Goal: Task Accomplishment & Management: Complete application form

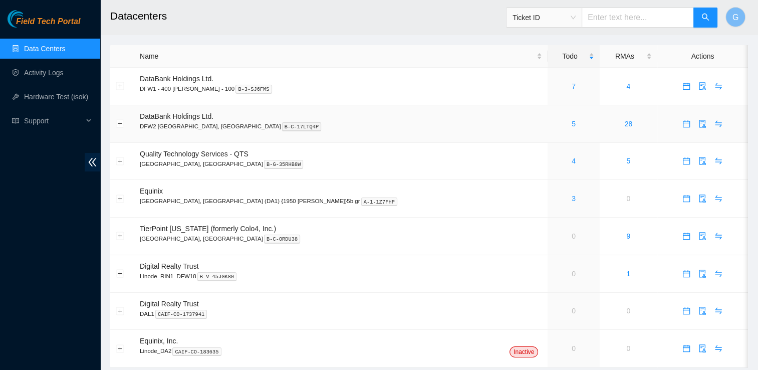
click at [553, 124] on div "5" at bounding box center [573, 123] width 41 height 11
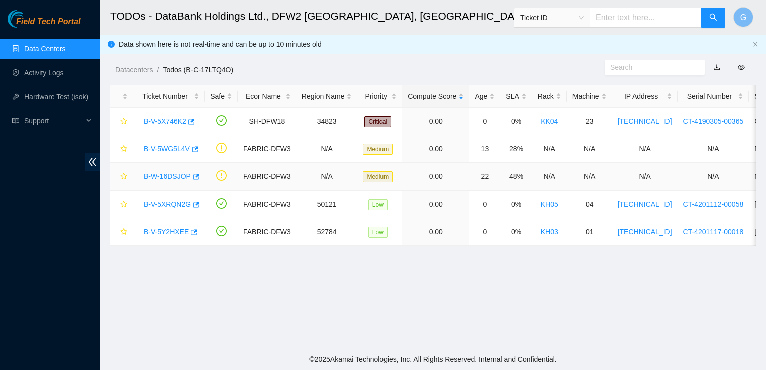
click at [172, 179] on link "B-W-16DSJOP" at bounding box center [167, 176] width 47 height 8
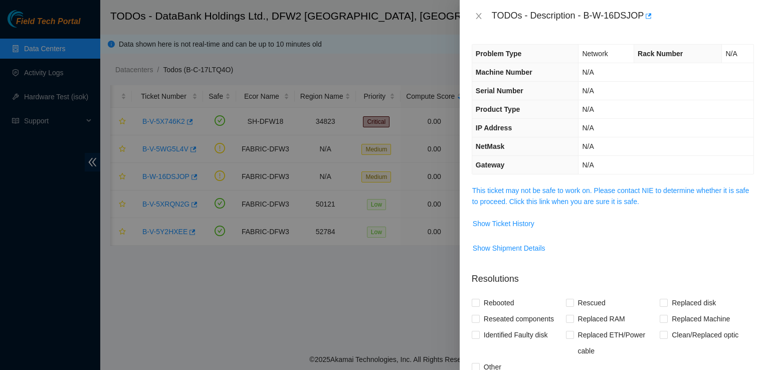
click at [405, 54] on div at bounding box center [383, 185] width 766 height 370
click at [475, 12] on icon "close" at bounding box center [479, 16] width 8 height 8
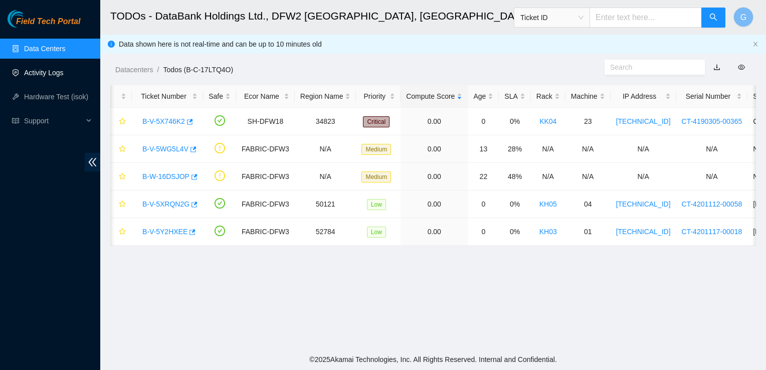
click at [55, 76] on link "Activity Logs" at bounding box center [44, 73] width 40 height 8
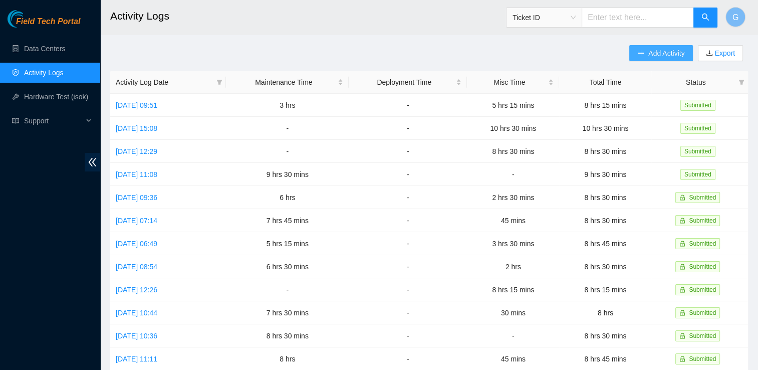
click at [652, 49] on span "Add Activity" at bounding box center [667, 53] width 36 height 11
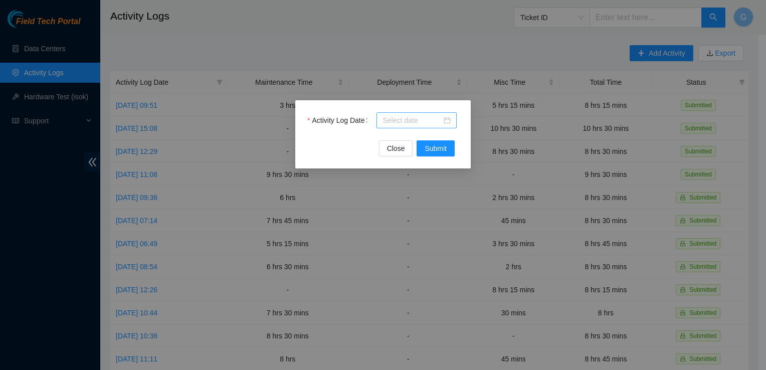
click at [449, 121] on div at bounding box center [417, 120] width 68 height 11
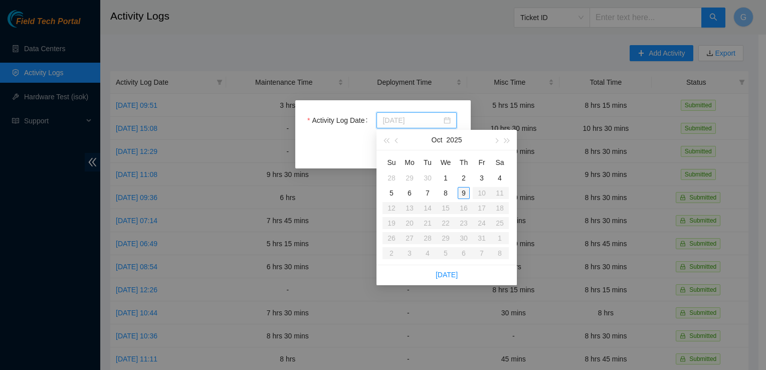
type input "2025-10-09"
click at [464, 196] on div "9" at bounding box center [464, 193] width 12 height 12
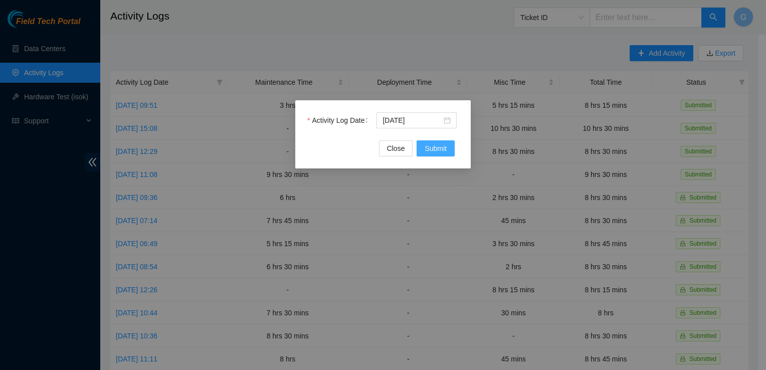
click at [445, 149] on span "Submit" at bounding box center [436, 148] width 22 height 11
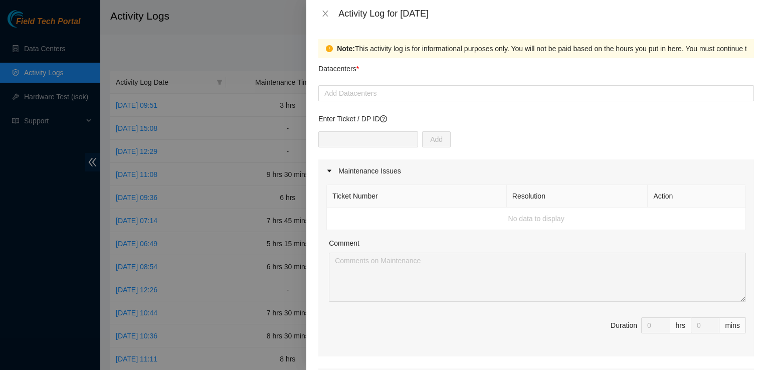
click at [523, 93] on div at bounding box center [536, 93] width 431 height 12
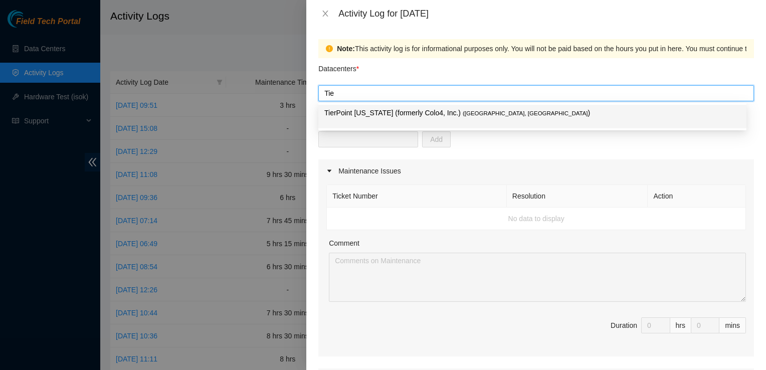
type input "Tier"
click at [463, 111] on span "( Dallas, TX" at bounding box center [525, 113] width 125 height 6
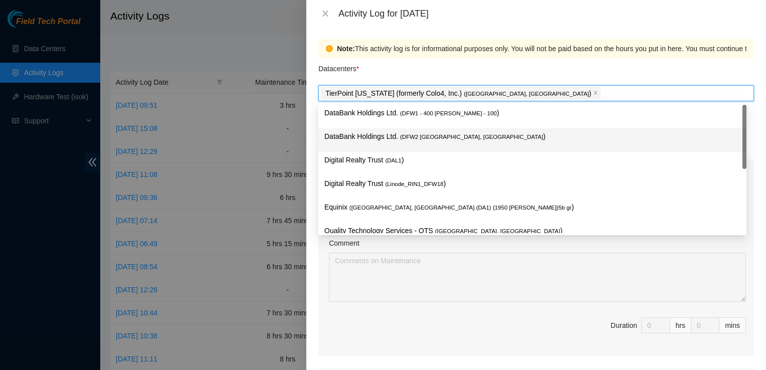
click at [444, 135] on span "( DFW2 Richardson, TX" at bounding box center [471, 137] width 143 height 6
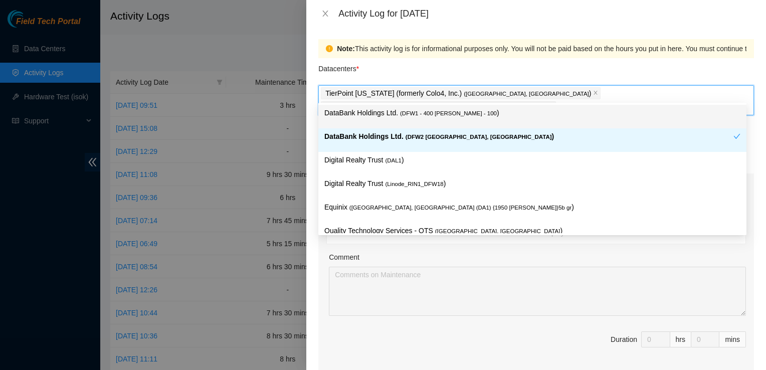
click at [528, 77] on div "Datacenters *" at bounding box center [536, 71] width 436 height 27
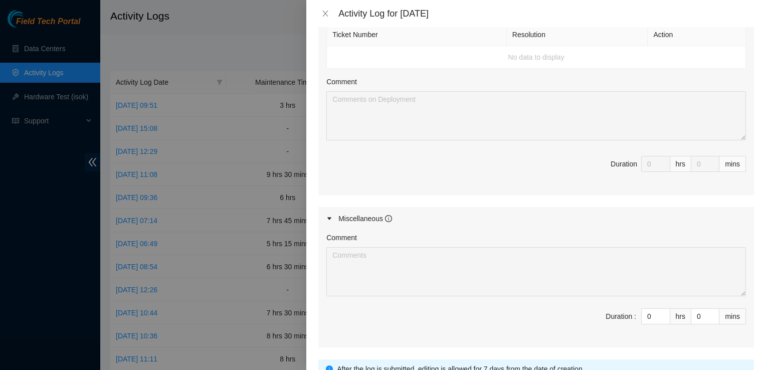
scroll to position [455, 0]
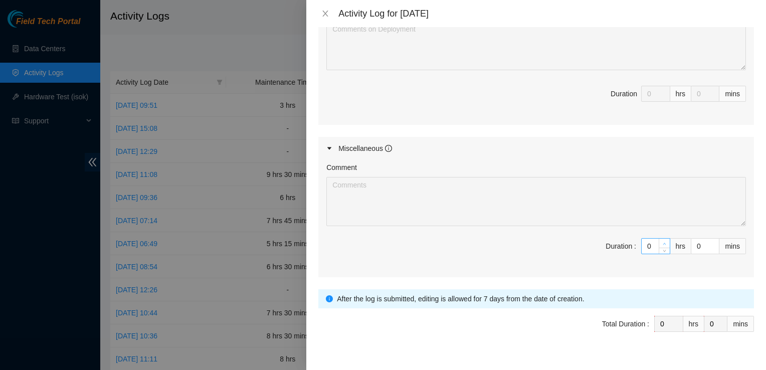
type input "1"
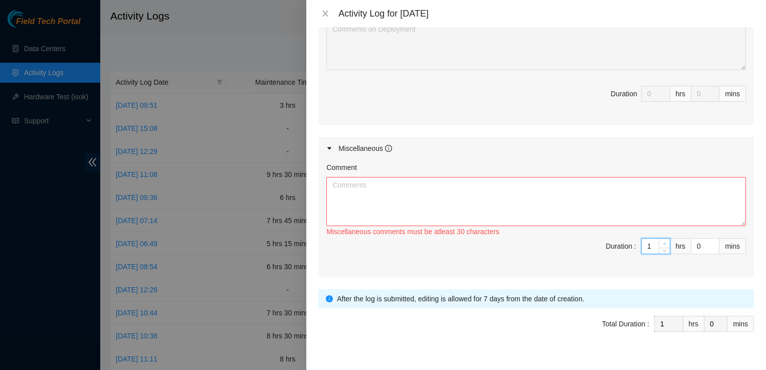
click at [663, 243] on icon "up" at bounding box center [664, 244] width 3 height 2
type input "2"
click at [663, 243] on icon "up" at bounding box center [664, 244] width 3 height 2
type input "3"
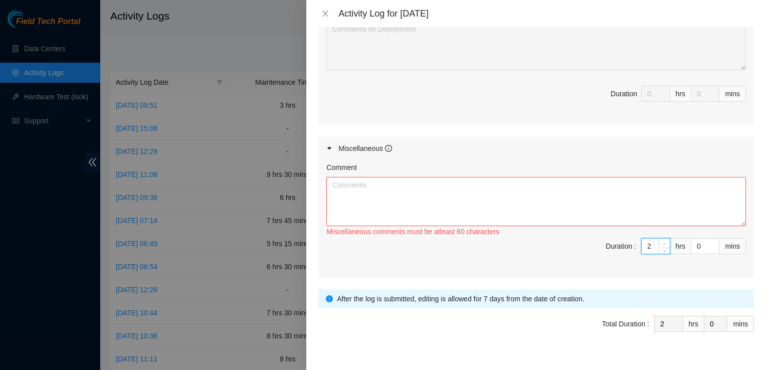
type input "3"
click at [663, 243] on icon "up" at bounding box center [664, 244] width 3 height 2
type input "4"
click at [663, 243] on icon "up" at bounding box center [664, 244] width 3 height 2
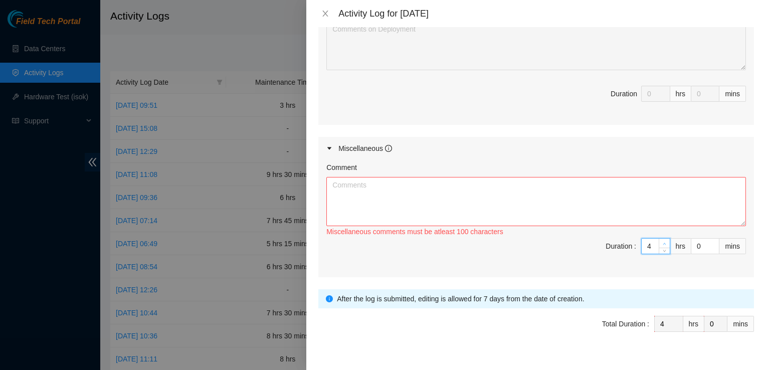
type input "5"
click at [663, 243] on icon "up" at bounding box center [664, 244] width 3 height 2
type input "6"
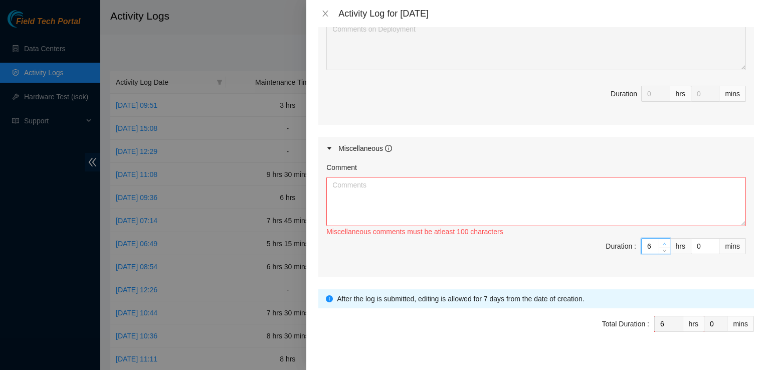
click at [663, 243] on icon "up" at bounding box center [664, 244] width 3 height 2
type input "5"
click at [662, 247] on span "down" at bounding box center [665, 250] width 6 height 6
type input "4"
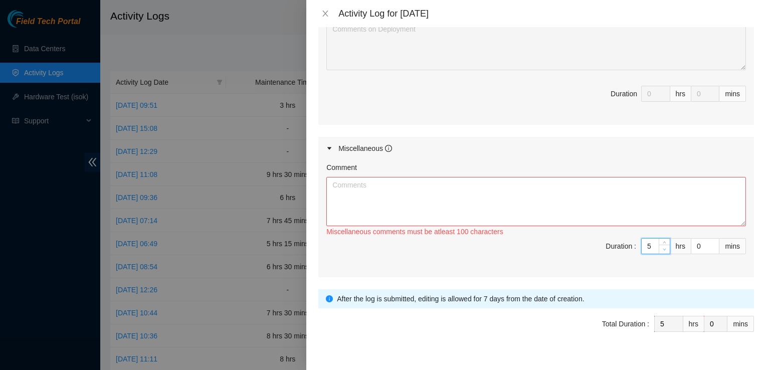
type input "4"
click at [662, 247] on span "down" at bounding box center [665, 250] width 6 height 6
click at [628, 190] on textarea "Comment" at bounding box center [536, 201] width 420 height 49
type textarea "T"
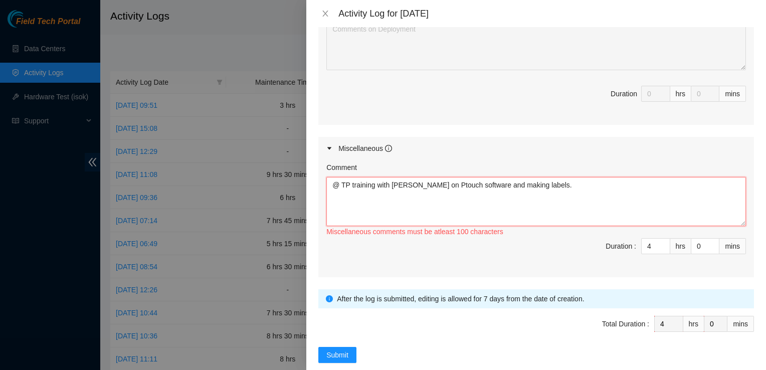
click at [511, 177] on textarea "@ TP training with Ken Majeno on Ptouch software and making labels." at bounding box center [536, 201] width 420 height 49
click at [339, 177] on textarea "@ TP training with Ken Majeno on Ptouch software and making labels." at bounding box center [536, 201] width 420 height 49
click at [251, 37] on div at bounding box center [383, 185] width 766 height 370
click at [585, 177] on textarea "@ TP training with Ken Majeno on Ptouch software and making labels." at bounding box center [536, 201] width 420 height 49
click at [592, 177] on textarea "@ TP training with Ken Majeno on Ptouch software and making labels." at bounding box center [536, 201] width 420 height 49
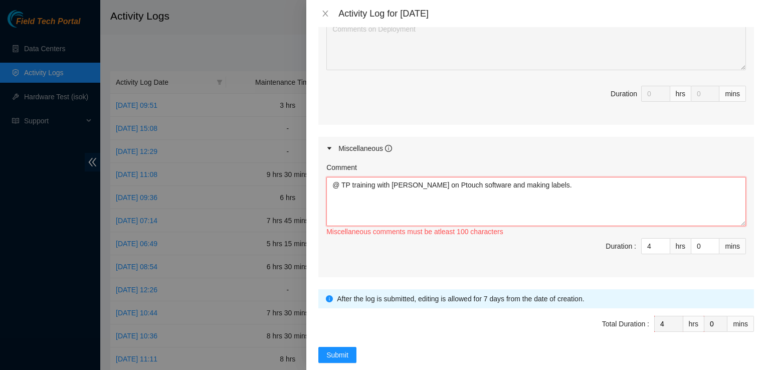
click at [341, 177] on textarea "@ TP training with Ken Majeno on Ptouch software and making labels." at bounding box center [536, 201] width 420 height 49
click at [350, 177] on textarea "@ TP training with Ken Majeno on Ptouch software and making labels." at bounding box center [536, 201] width 420 height 49
click at [445, 177] on textarea "@ TP Training with Yzaak and Matias. Training with Ken Majeno on Ptouch softwar…" at bounding box center [536, 201] width 420 height 49
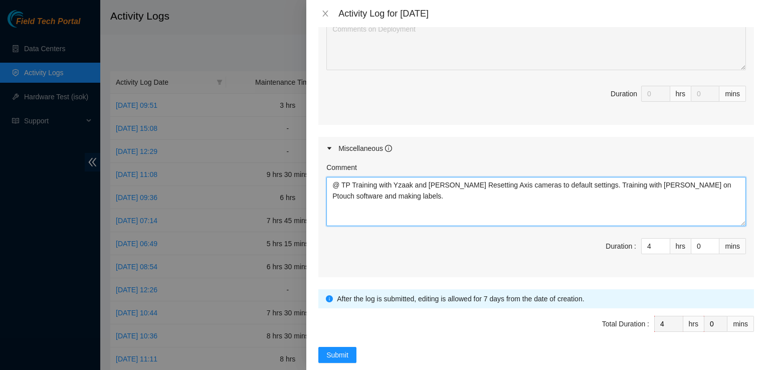
click at [447, 177] on textarea "@ TP Training with Yzaak and Matias Resetting Axis cameras to default settings.…" at bounding box center [536, 201] width 420 height 49
type textarea "@ TP Training with Yzaak and Matias. Resetting Axis cameras to default settings…"
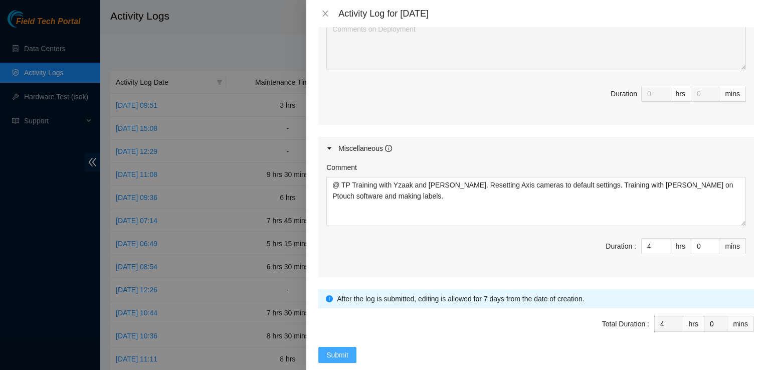
click at [339, 349] on span "Submit" at bounding box center [337, 354] width 22 height 11
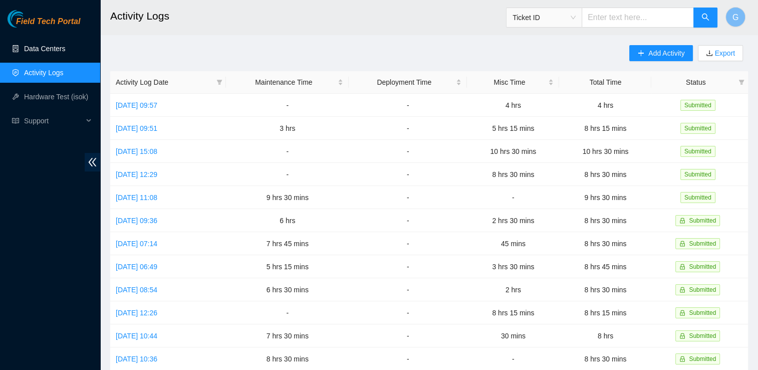
click at [60, 45] on link "Data Centers" at bounding box center [44, 49] width 41 height 8
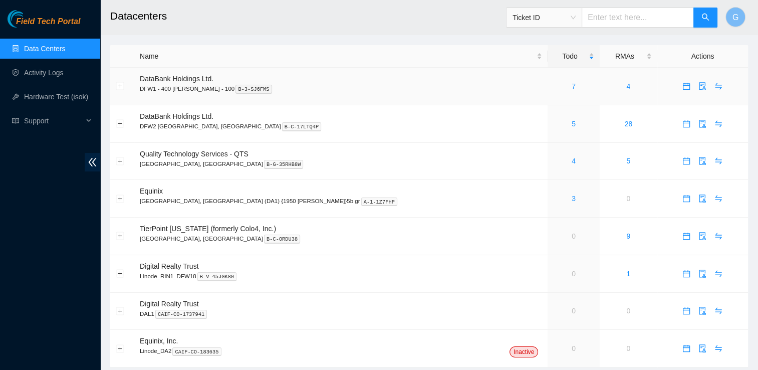
click at [553, 83] on div "7" at bounding box center [573, 86] width 41 height 11
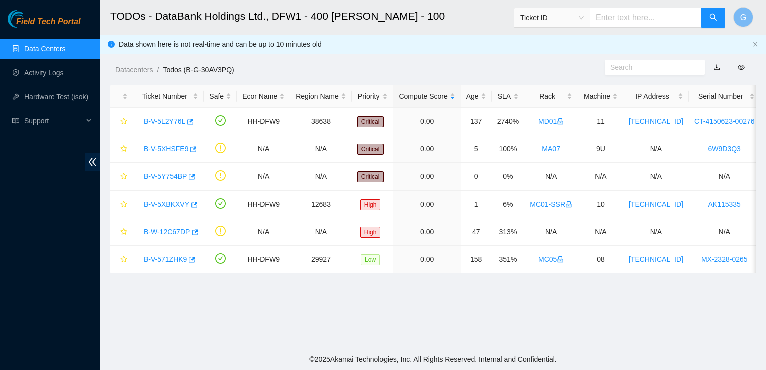
click at [65, 45] on link "Data Centers" at bounding box center [44, 49] width 41 height 8
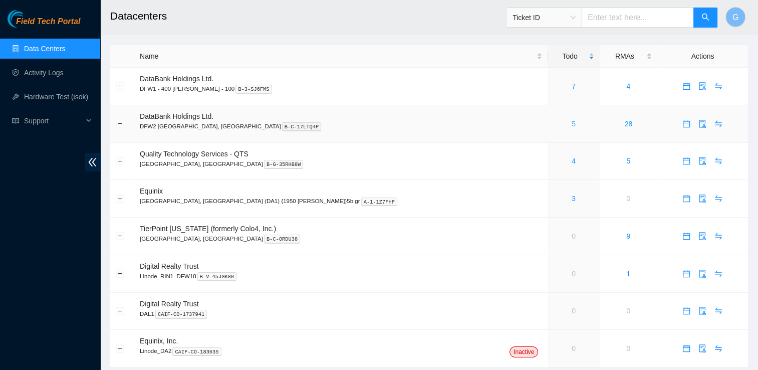
click at [572, 123] on link "5" at bounding box center [574, 124] width 4 height 8
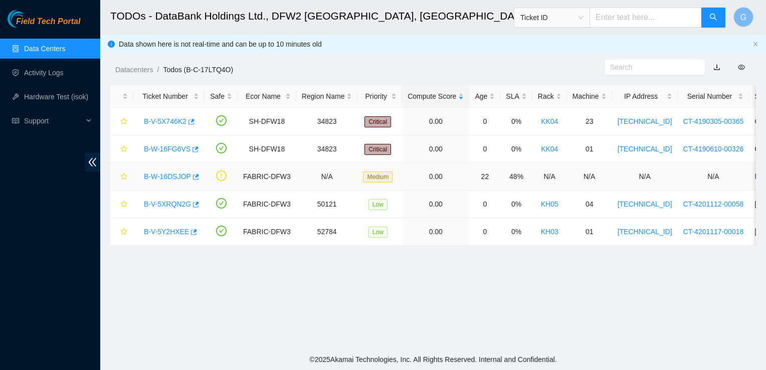
click at [179, 178] on link "B-W-16DSJOP" at bounding box center [167, 176] width 47 height 8
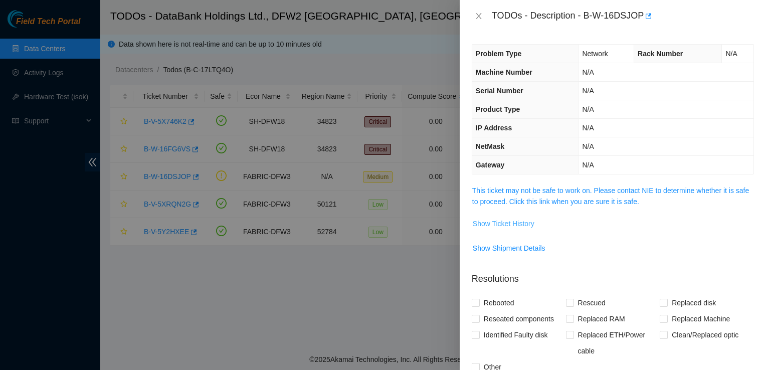
click at [520, 226] on span "Show Ticket History" at bounding box center [504, 223] width 62 height 11
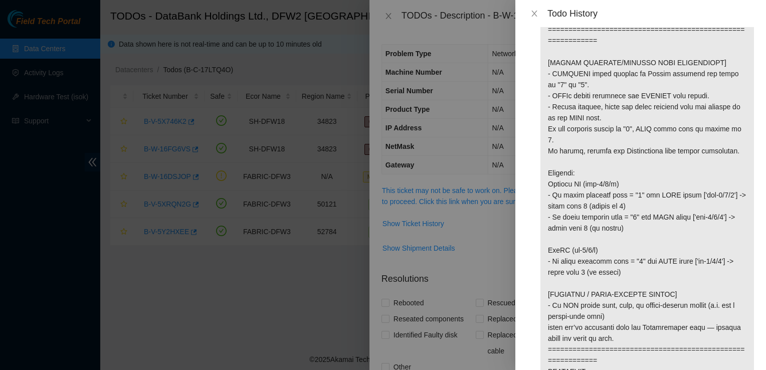
scroll to position [313, 0]
click at [544, 4] on div "Todo History" at bounding box center [640, 13] width 251 height 27
click at [539, 15] on button "Close" at bounding box center [534, 14] width 14 height 10
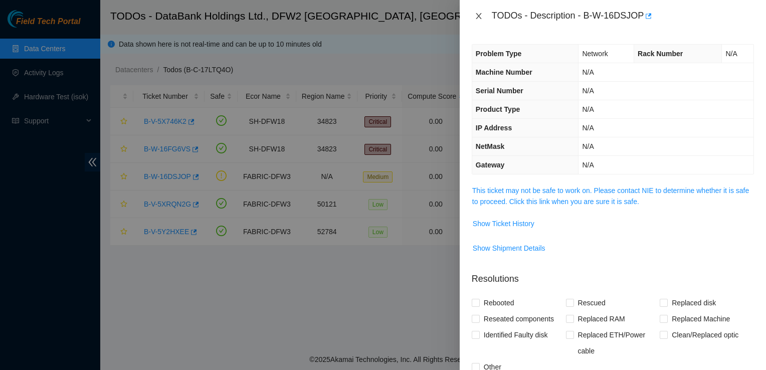
click at [476, 17] on icon "close" at bounding box center [479, 16] width 8 height 8
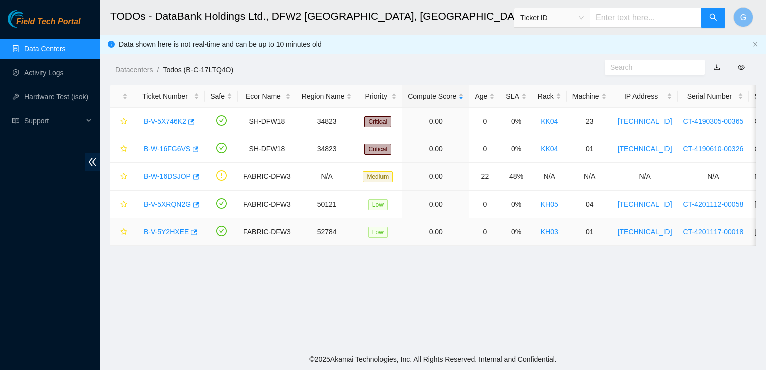
click at [176, 230] on link "B-V-5Y2HXEE" at bounding box center [166, 232] width 45 height 8
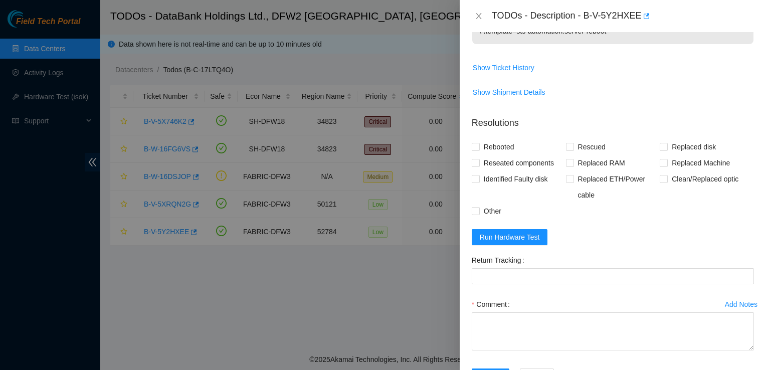
scroll to position [330, 0]
click at [523, 231] on span "Run Hardware Test" at bounding box center [510, 236] width 60 height 11
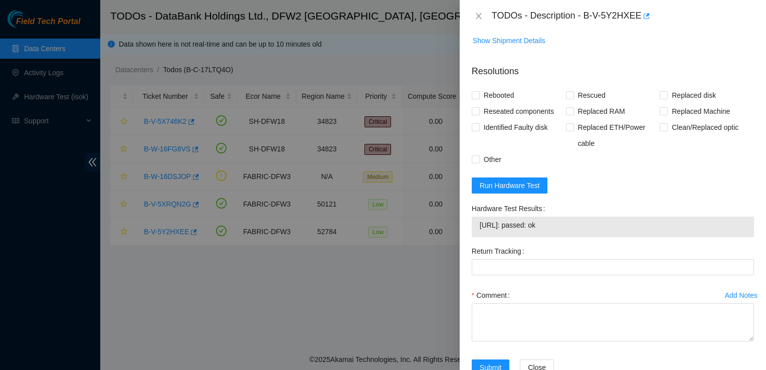
scroll to position [387, 0]
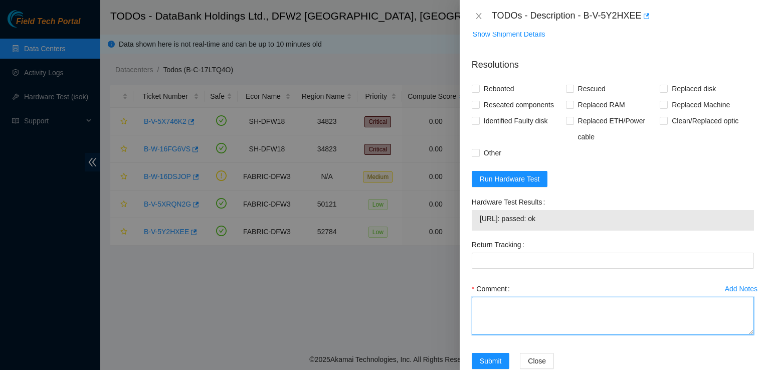
click at [511, 297] on textarea "Comment" at bounding box center [613, 316] width 282 height 38
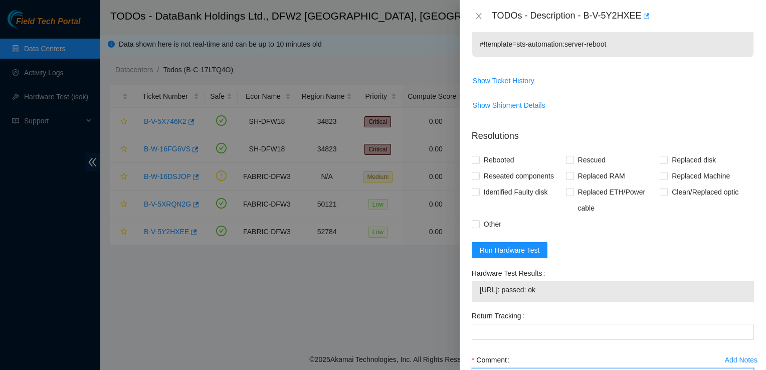
scroll to position [323, 0]
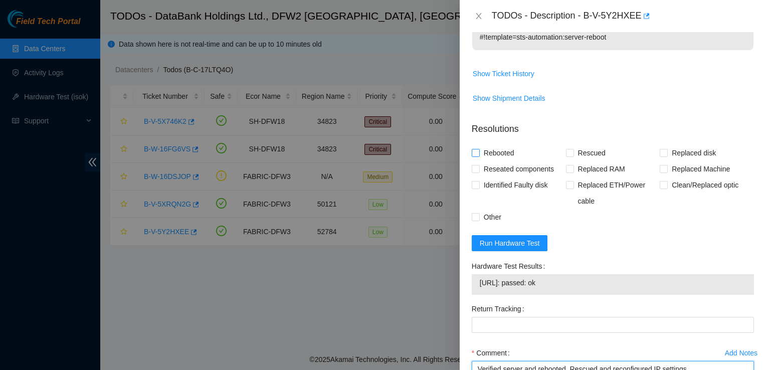
type textarea "Verified server and rebooted. Rescued and reconfigured IP settings."
click at [476, 149] on input "Rebooted" at bounding box center [475, 152] width 7 height 7
checkbox input "true"
click at [566, 149] on input "Rescued" at bounding box center [569, 152] width 7 height 7
checkbox input "true"
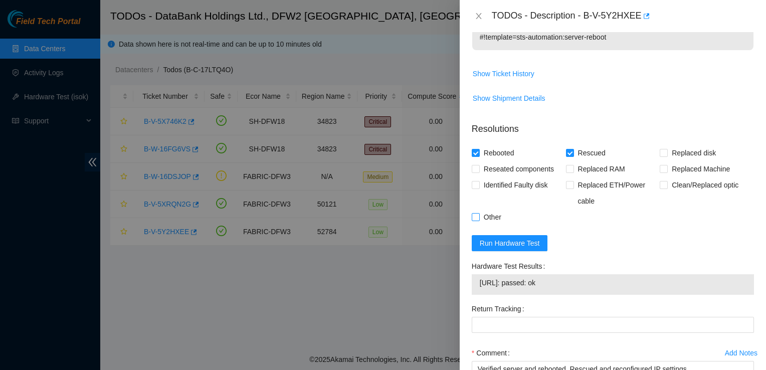
click at [478, 213] on input "Other" at bounding box center [475, 216] width 7 height 7
checkbox input "true"
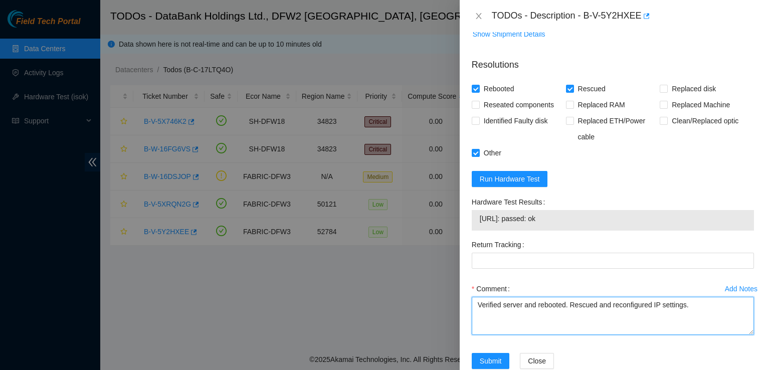
click at [696, 297] on textarea "Verified server and rebooted. Rescued and reconfigured IP settings." at bounding box center [613, 316] width 282 height 38
drag, startPoint x: 565, startPoint y: 190, endPoint x: 479, endPoint y: 204, distance: 87.2
click at [479, 213] on td "23.0.163.228: passed: ok" at bounding box center [612, 221] width 267 height 16
copy span "23.0.163.228: passed: ok"
click at [723, 297] on textarea "Verified server and rebooted. Rescued and reconfigured IP settings. Isok" at bounding box center [613, 316] width 282 height 38
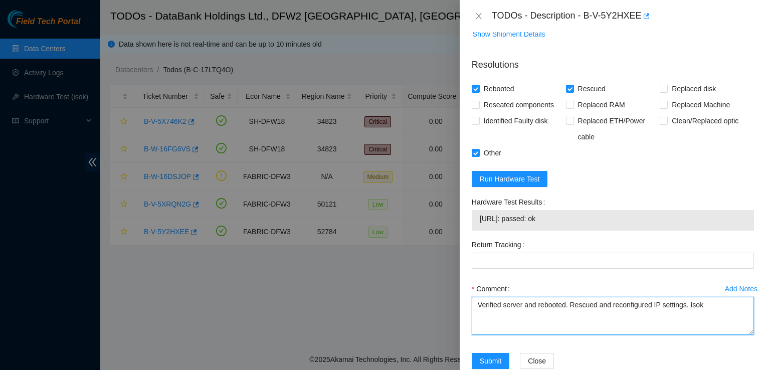
paste textarea "23.0.163.228: passed: ok"
type textarea "Verified server and rebooted. Rescued and reconfigured IP settings. Isok 23.0.1…"
click at [477, 101] on input "Reseated components" at bounding box center [475, 104] width 7 height 7
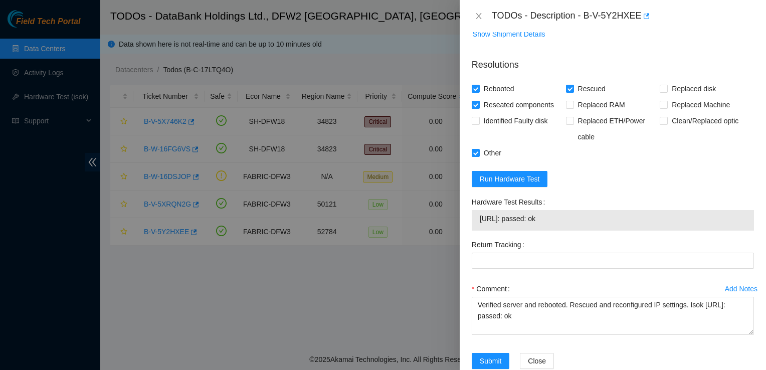
click at [475, 101] on input "Reseated components" at bounding box center [475, 104] width 7 height 7
checkbox input "false"
click at [488, 355] on span "Submit" at bounding box center [491, 360] width 22 height 11
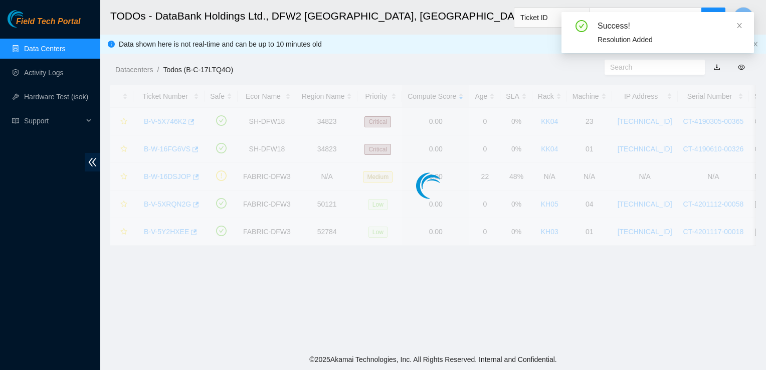
scroll to position [269, 0]
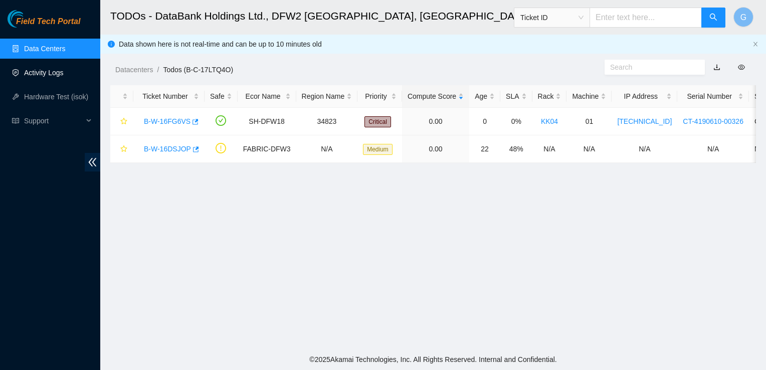
click at [55, 76] on link "Activity Logs" at bounding box center [44, 73] width 40 height 8
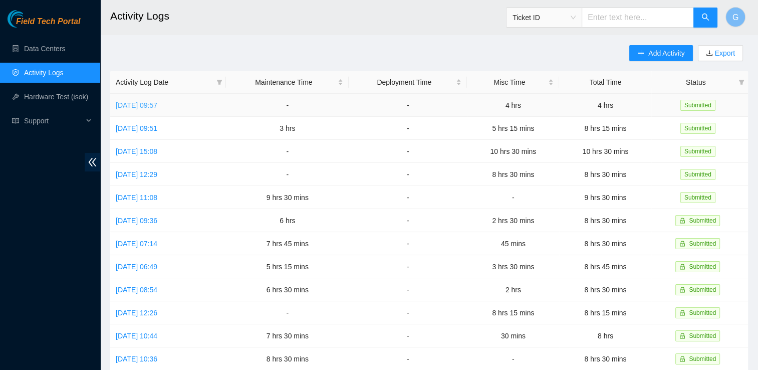
click at [144, 105] on link "Thu, 09 Oct 2025 09:57" at bounding box center [137, 105] width 42 height 8
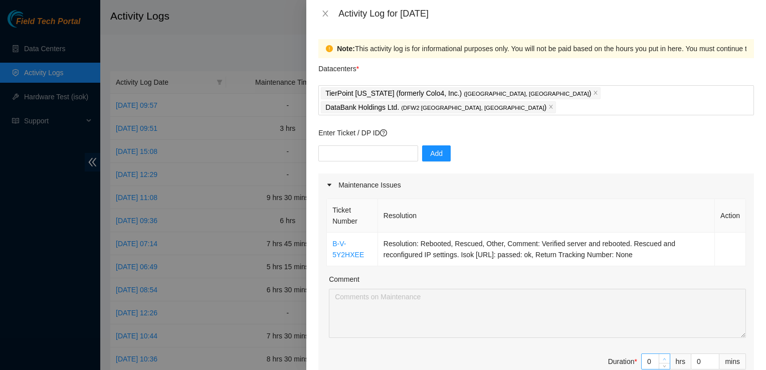
type input "1"
type input "5"
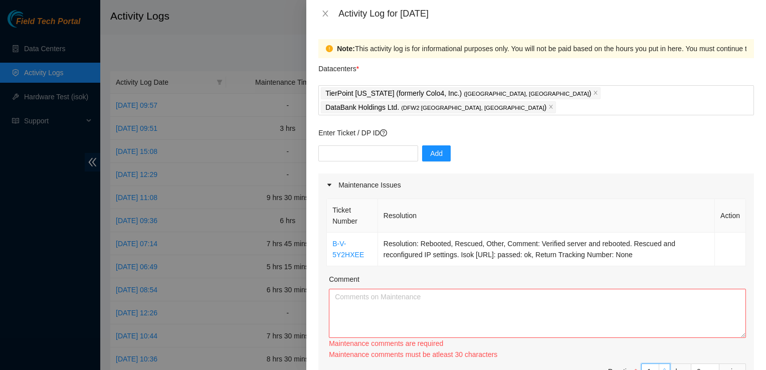
click at [662, 366] on span "up" at bounding box center [665, 369] width 6 height 6
drag, startPoint x: 670, startPoint y: 242, endPoint x: 327, endPoint y: 230, distance: 342.6
click at [327, 233] on tr "B-V-5Y2HXEE Resolution: Rebooted, Rescued, Other, Comment: Verified server and …" at bounding box center [536, 250] width 419 height 34
copy tr "B-V-5Y2HXEE Resolution: Rebooted, Rescued, Other, Comment: Verified server and …"
click at [361, 291] on textarea "Comment" at bounding box center [537, 313] width 417 height 49
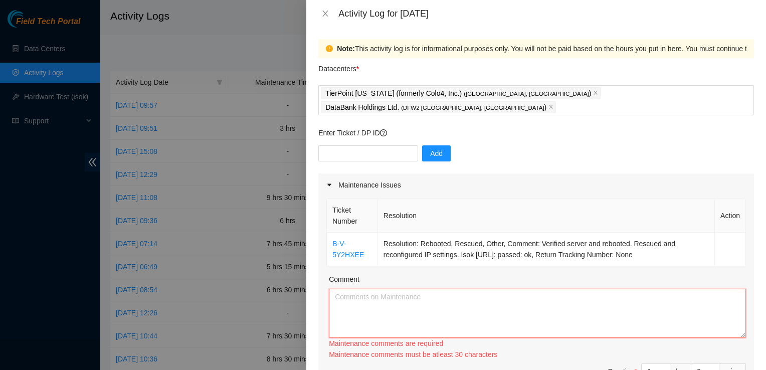
paste textarea "B-V-5Y2HXEE Resolution: Rebooted, Rescued, Other, Comment: Verified server and …"
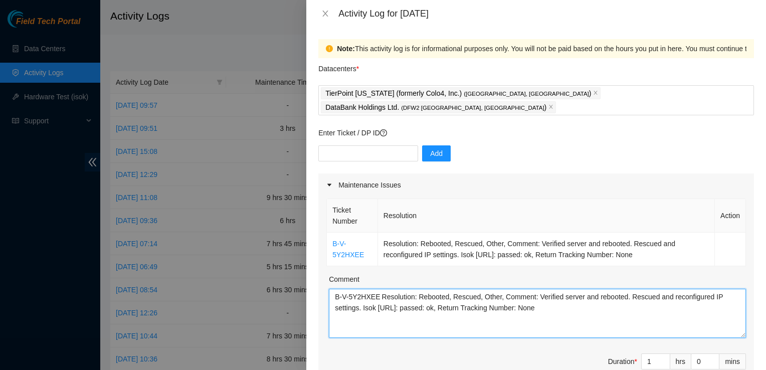
click at [381, 289] on textarea "B-V-5Y2HXEE Resolution: Rebooted, Rescued, Other, Comment: Verified server and …" at bounding box center [537, 313] width 417 height 49
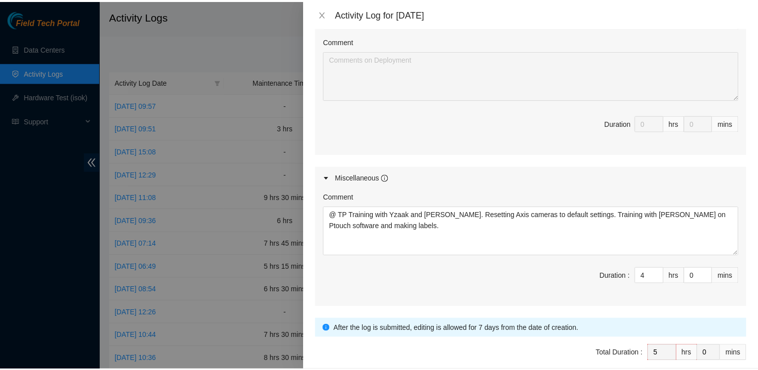
scroll to position [477, 0]
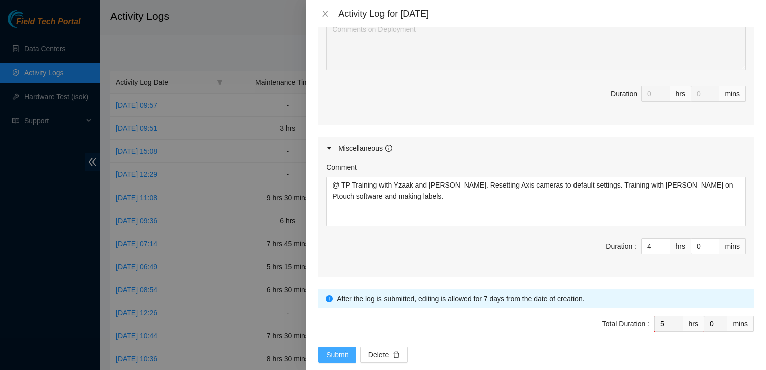
type textarea "B-V-5Y2HXEE Resolution: Rebooted, Rescued, Other, Comment: Verified server and …"
click at [334, 349] on span "Submit" at bounding box center [337, 354] width 22 height 11
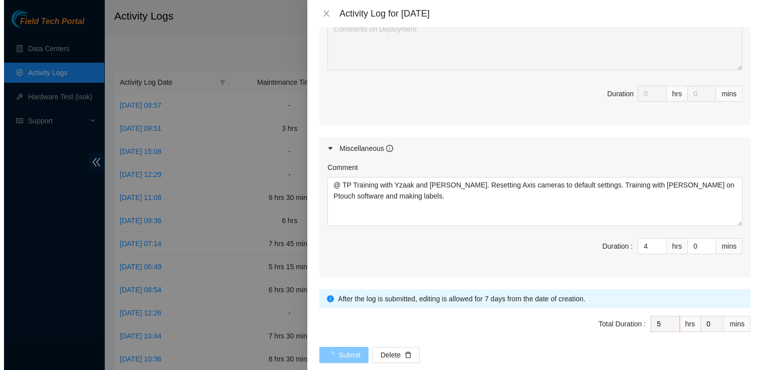
scroll to position [0, 0]
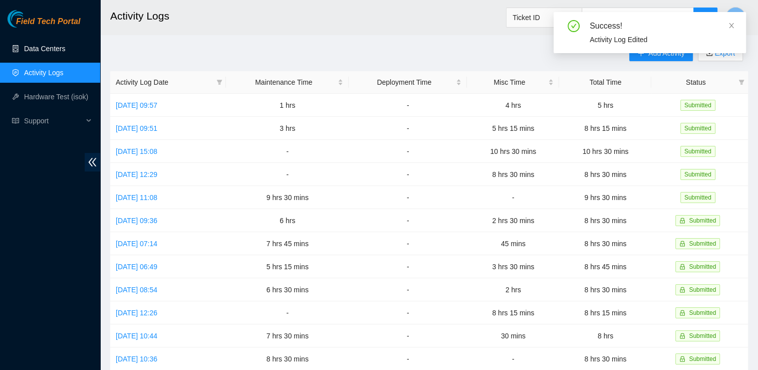
click at [42, 53] on link "Data Centers" at bounding box center [44, 49] width 41 height 8
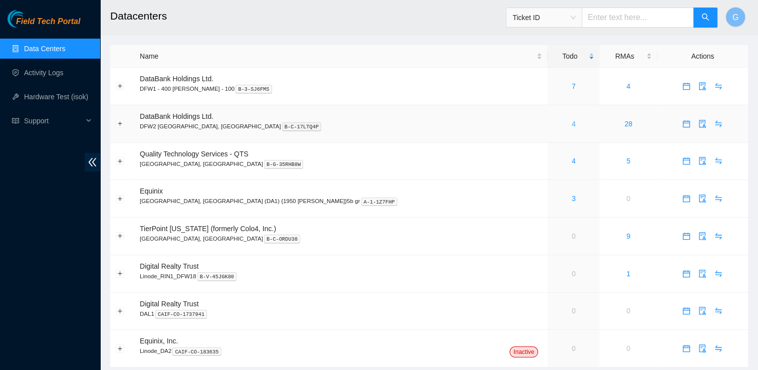
click at [572, 127] on link "4" at bounding box center [574, 124] width 4 height 8
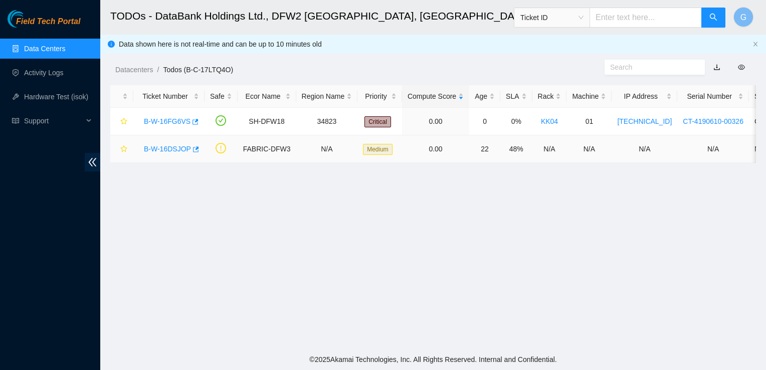
click at [173, 147] on link "B-W-16DSJOP" at bounding box center [167, 149] width 47 height 8
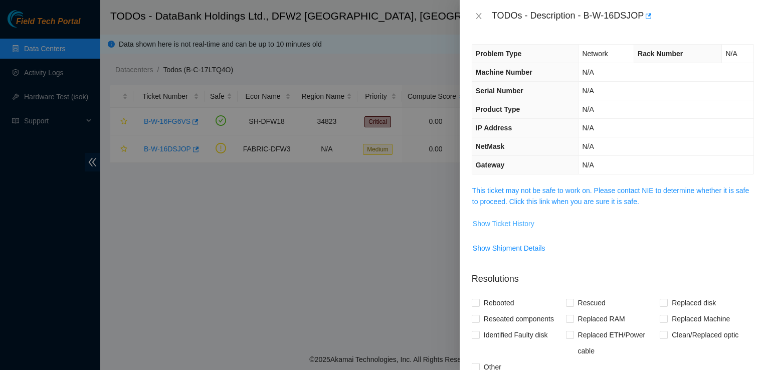
click at [526, 224] on span "Show Ticket History" at bounding box center [504, 223] width 62 height 11
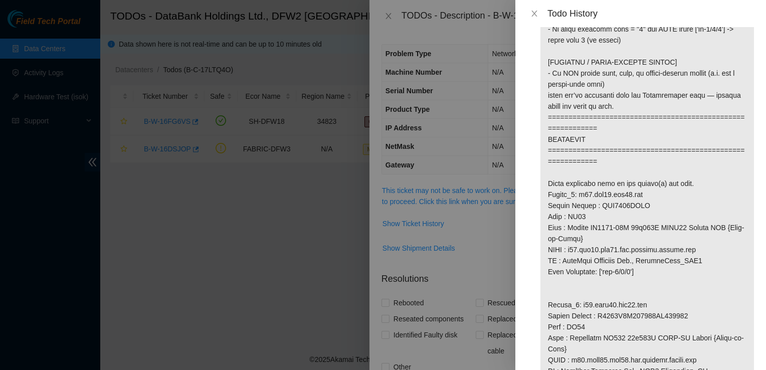
scroll to position [558, 0]
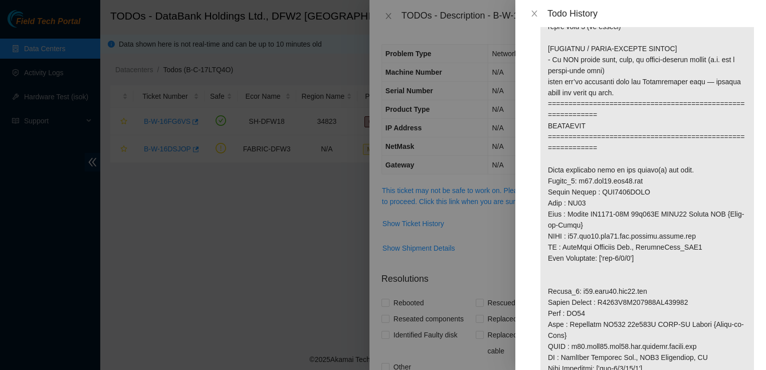
click at [497, 24] on div at bounding box center [383, 185] width 766 height 370
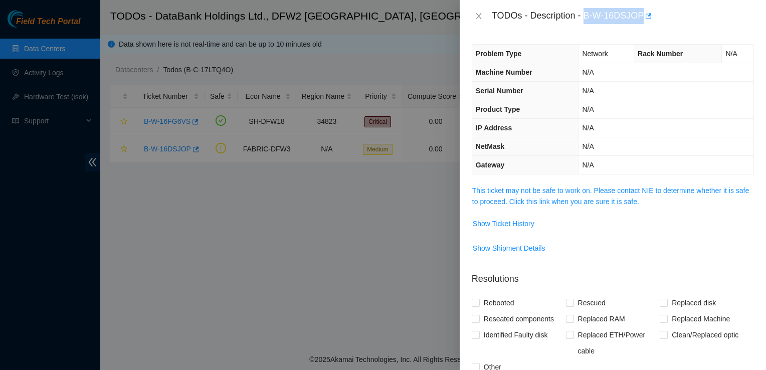
drag, startPoint x: 641, startPoint y: 14, endPoint x: 586, endPoint y: 12, distance: 55.2
click at [586, 12] on div "TODOs - Description - B-W-16DSJOP" at bounding box center [623, 16] width 262 height 16
copy div "B-W-16DSJOP"
click at [483, 16] on button "Close" at bounding box center [479, 17] width 14 height 10
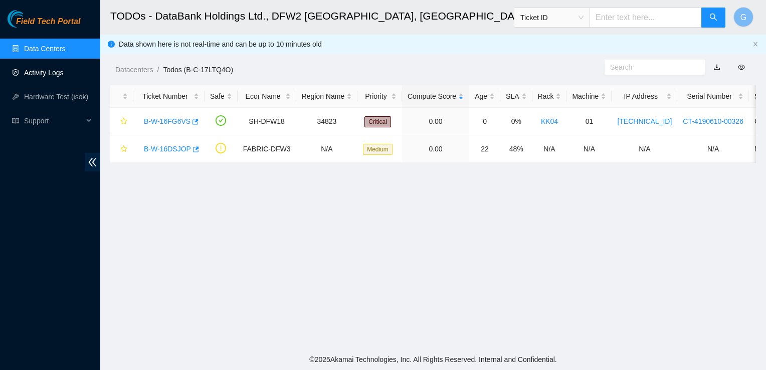
click at [60, 75] on link "Activity Logs" at bounding box center [44, 73] width 40 height 8
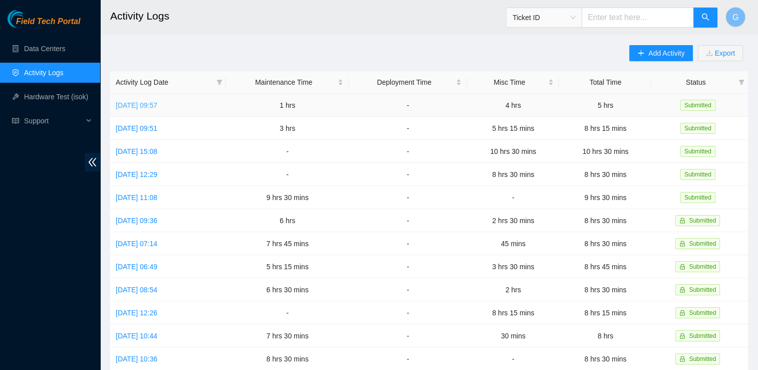
click at [157, 101] on link "Thu, 09 Oct 2025 09:57" at bounding box center [137, 105] width 42 height 8
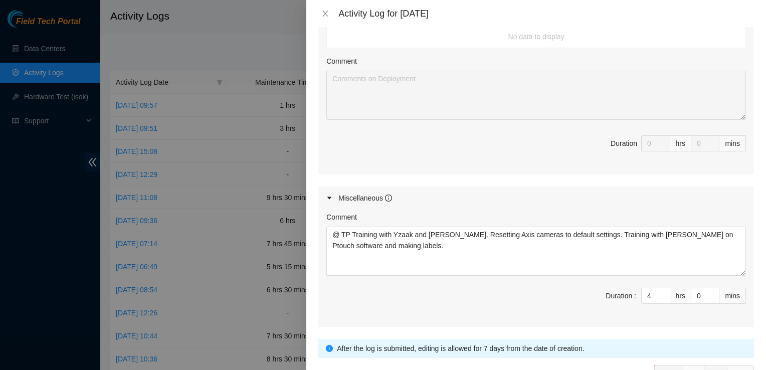
scroll to position [427, 0]
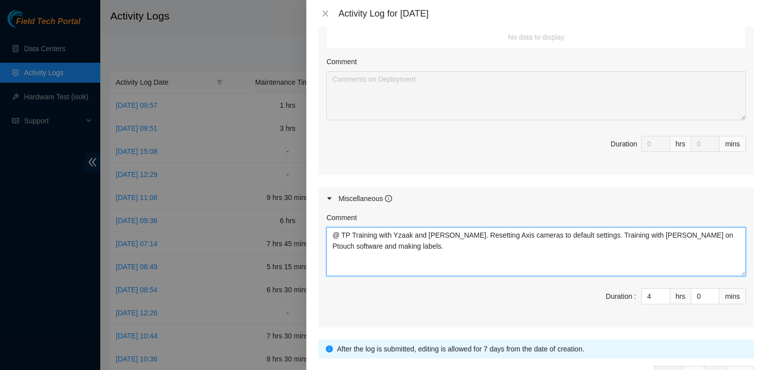
click at [436, 233] on textarea "@ TP Training with Yzaak and Matias. Resetting Axis cameras to default settings…" at bounding box center [536, 251] width 420 height 49
paste textarea "B-W-16DSJOP"
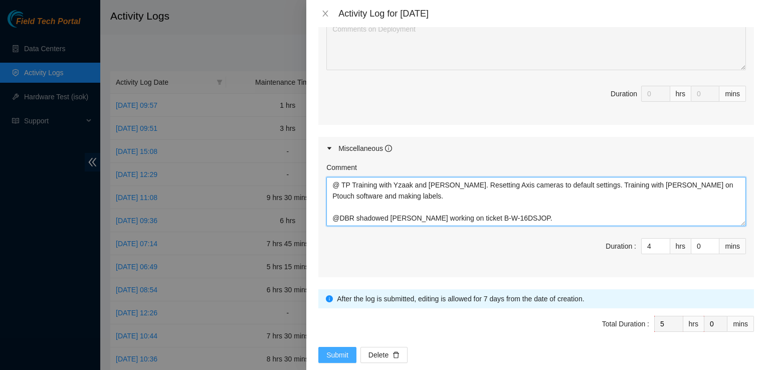
type textarea "@ TP Training with Yzaak and Matias. Resetting Axis cameras to default settings…"
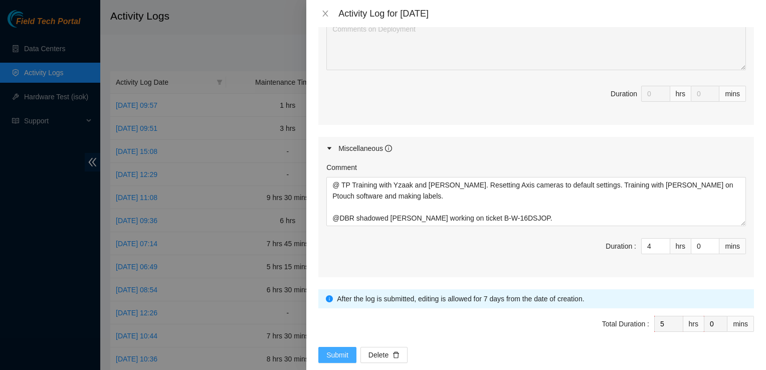
click at [345, 349] on span "Submit" at bounding box center [337, 354] width 22 height 11
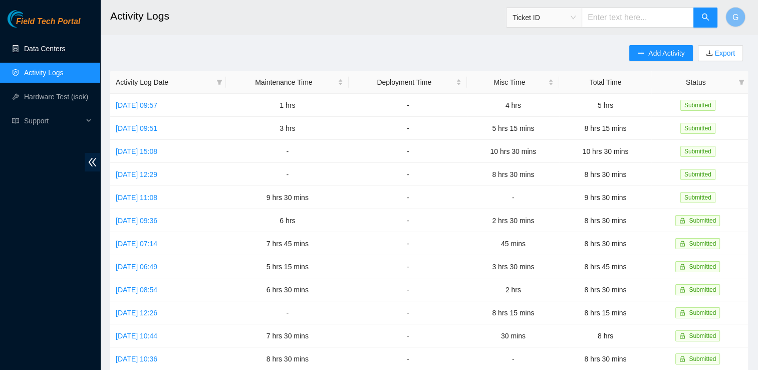
click at [46, 45] on link "Data Centers" at bounding box center [44, 49] width 41 height 8
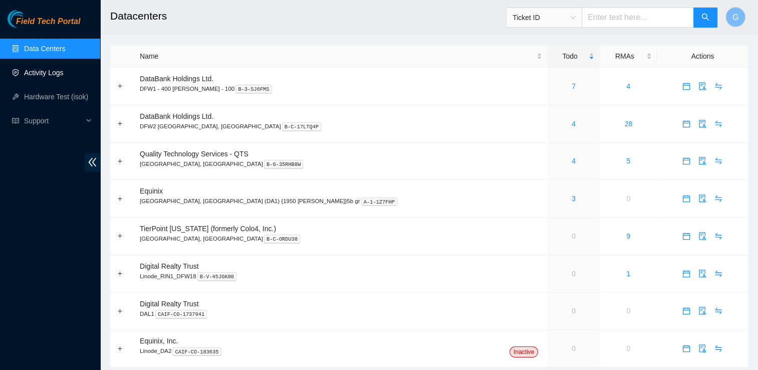
click at [55, 77] on link "Activity Logs" at bounding box center [44, 73] width 40 height 8
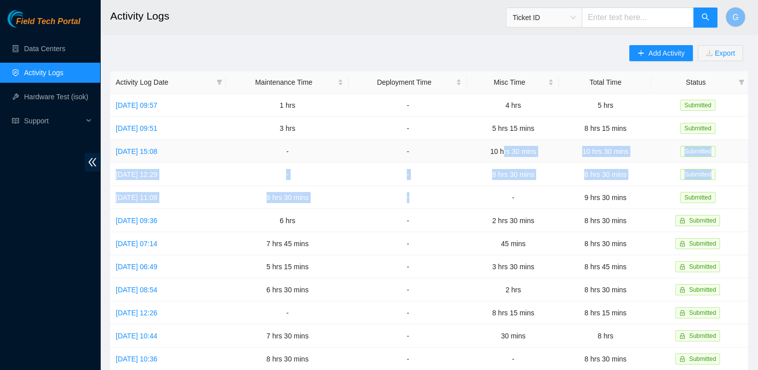
drag, startPoint x: 462, startPoint y: 186, endPoint x: 516, endPoint y: 145, distance: 68.3
click at [516, 145] on tbody "Thu, 09 Oct 2025 09:57 1 hrs - 4 hrs 5 hrs Submitted Wed, 08 Oct 2025 09:51 3 h…" at bounding box center [429, 324] width 638 height 461
click at [157, 109] on link "Thu, 09 Oct 2025 09:57" at bounding box center [137, 105] width 42 height 8
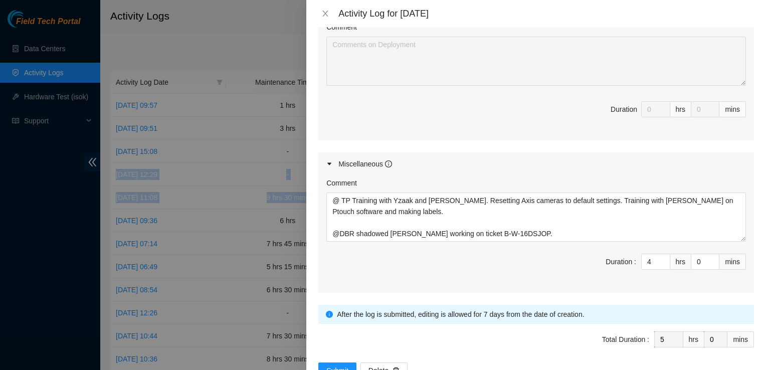
scroll to position [477, 0]
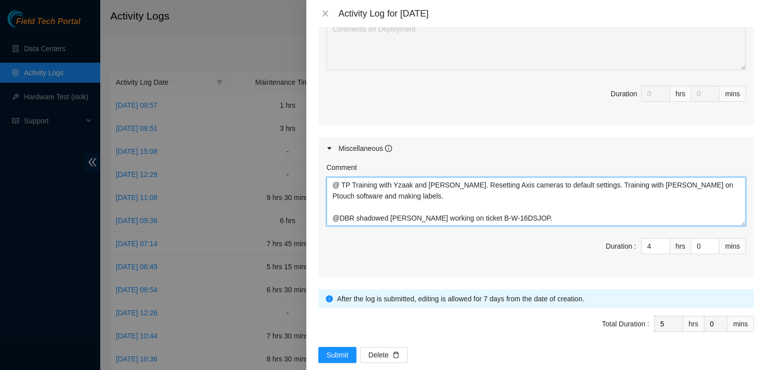
click at [533, 202] on textarea "@ TP Training with Yzaak and Matias. Resetting Axis cameras to default settings…" at bounding box center [536, 201] width 420 height 49
click at [533, 201] on textarea "@ TP Training with Yzaak and Matias. Resetting Axis cameras to default settings…" at bounding box center [536, 201] width 420 height 49
click at [569, 209] on textarea "@ TP Training with Yzaak and Matias. Resetting Axis cameras to default settings…" at bounding box center [536, 201] width 420 height 49
click at [570, 204] on textarea "@ TP Training with Yzaak and Matias. Resetting Axis cameras to default settings…" at bounding box center [536, 201] width 420 height 49
type textarea "@ TP Training with Yzaak and Matias. Resetting Axis cameras to default settings…"
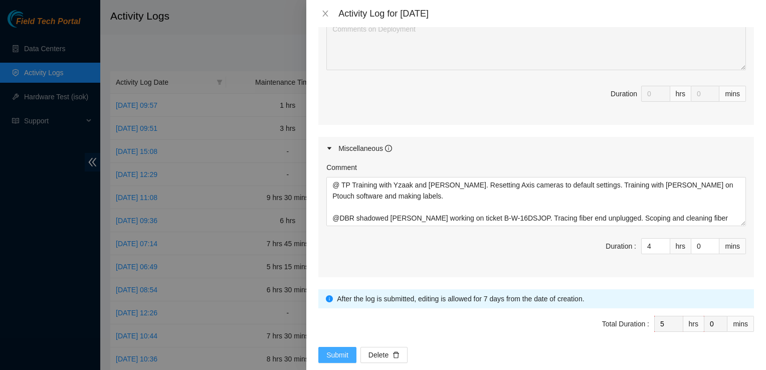
click at [334, 349] on span "Submit" at bounding box center [337, 354] width 22 height 11
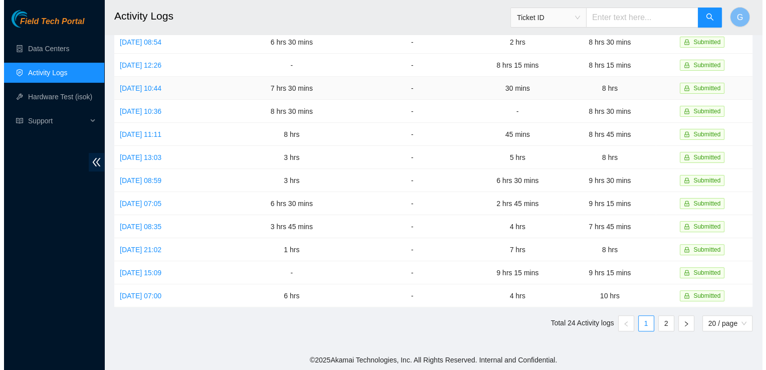
scroll to position [0, 0]
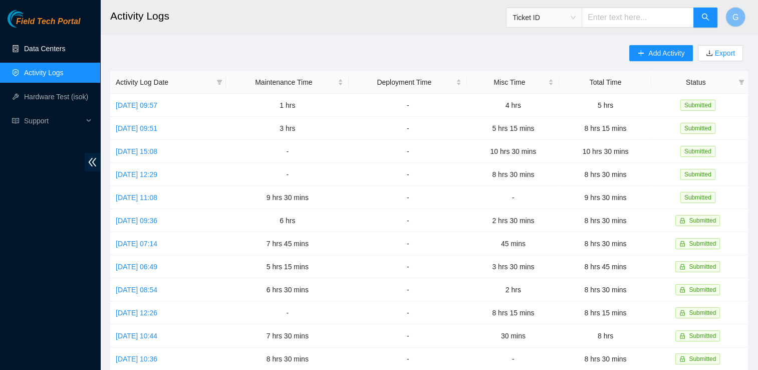
click at [47, 49] on link "Data Centers" at bounding box center [44, 49] width 41 height 8
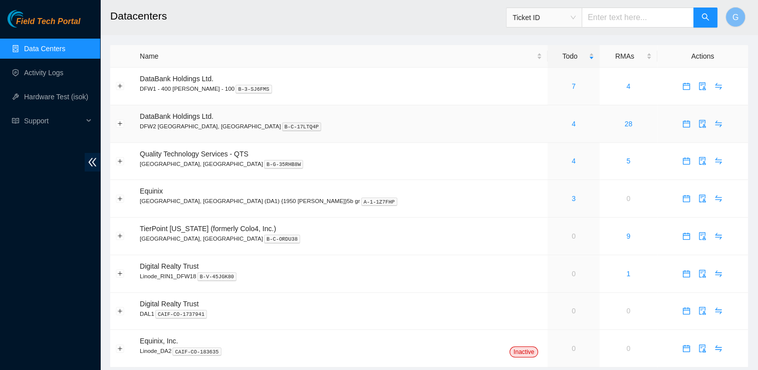
click at [553, 123] on div "4" at bounding box center [573, 123] width 41 height 11
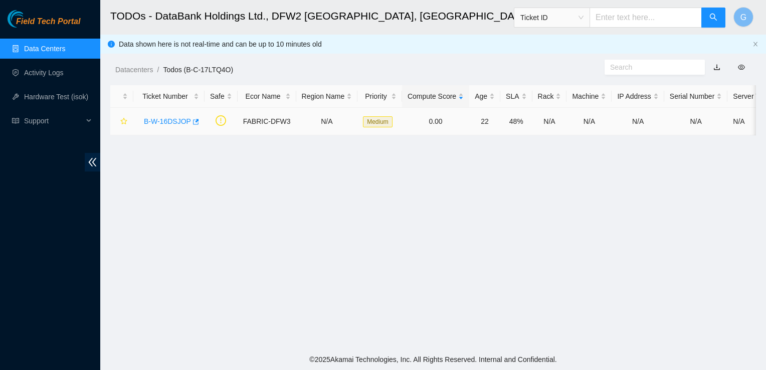
click at [168, 125] on link "B-W-16DSJOP" at bounding box center [167, 121] width 47 height 8
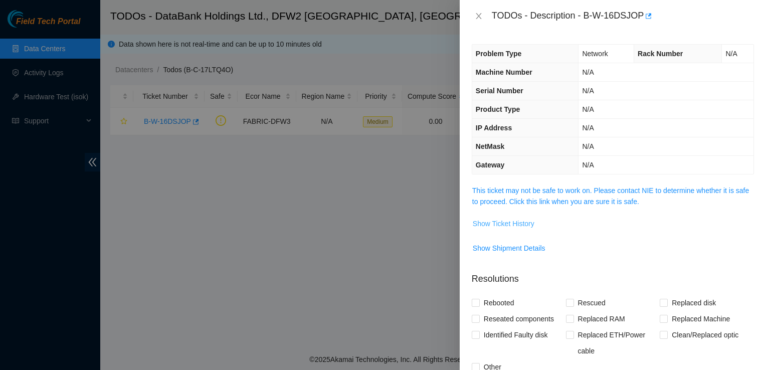
click at [513, 221] on span "Show Ticket History" at bounding box center [504, 223] width 62 height 11
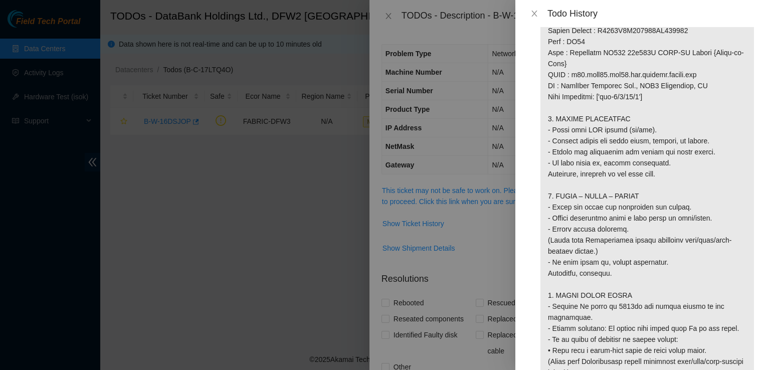
scroll to position [830, 0]
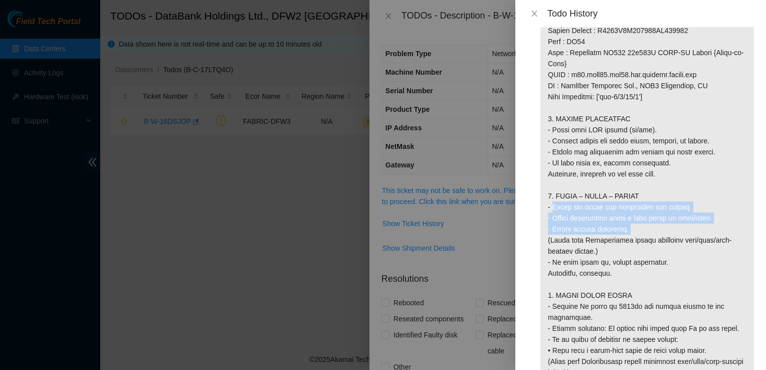
drag, startPoint x: 626, startPoint y: 228, endPoint x: 538, endPoint y: 209, distance: 89.4
copy p "- Scope and clean all connectors and optics. - Reseat connectors until a firm c…"
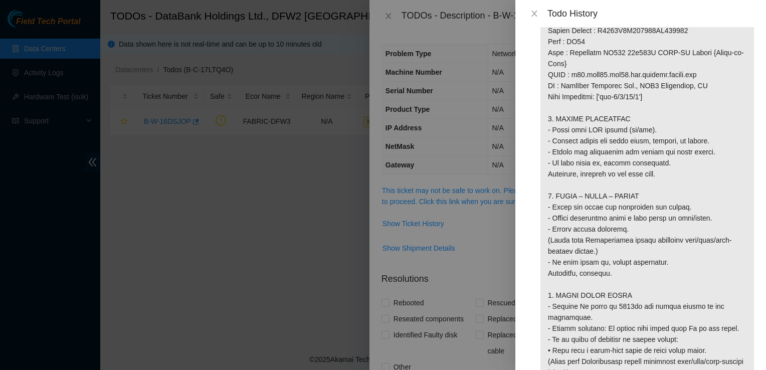
click at [283, 265] on div at bounding box center [383, 185] width 766 height 370
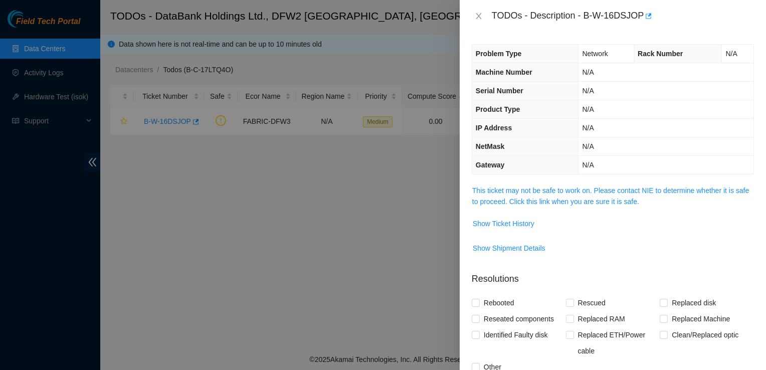
click at [62, 75] on div at bounding box center [383, 185] width 766 height 370
click at [704, 242] on span "Show Shipment Details" at bounding box center [612, 248] width 281 height 16
drag, startPoint x: 584, startPoint y: 13, endPoint x: 641, endPoint y: 19, distance: 57.4
click at [641, 19] on div "TODOs - Description - B-W-16DSJOP" at bounding box center [623, 16] width 262 height 16
copy div "B-W-16DSJOP"
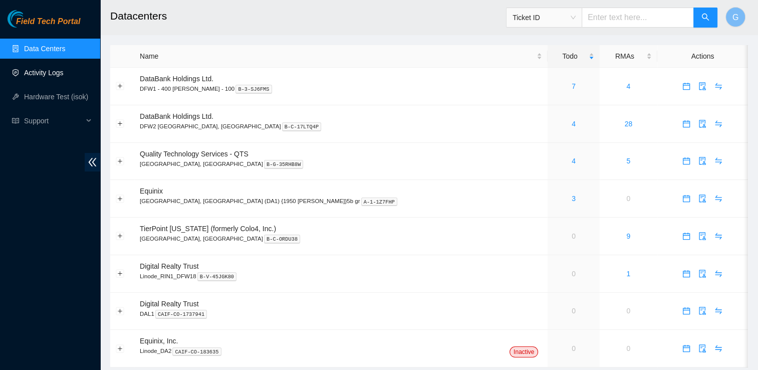
click at [62, 77] on link "Activity Logs" at bounding box center [44, 73] width 40 height 8
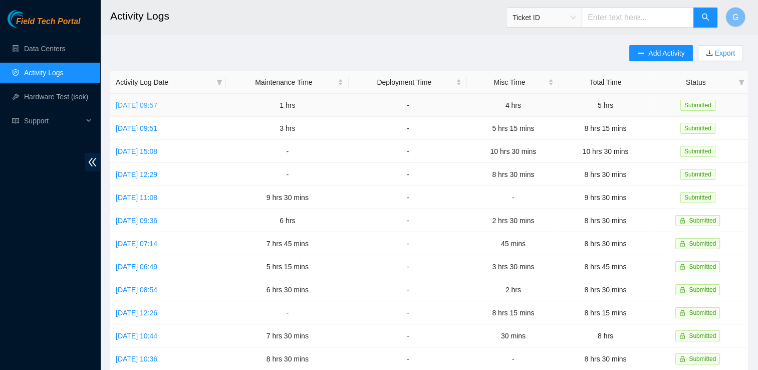
click at [146, 103] on link "Thu, 09 Oct 2025 09:57" at bounding box center [137, 105] width 42 height 8
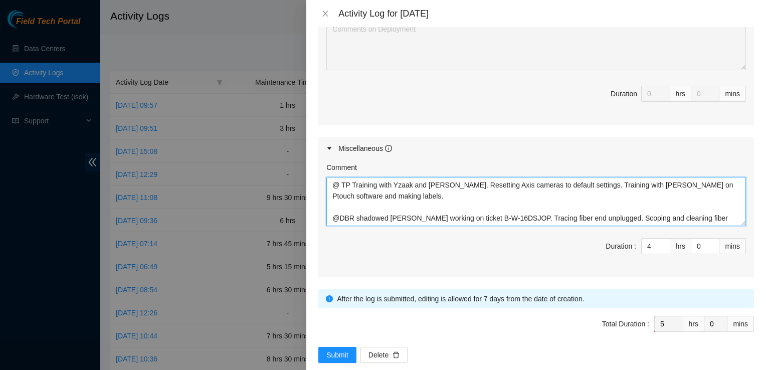
scroll to position [11, 0]
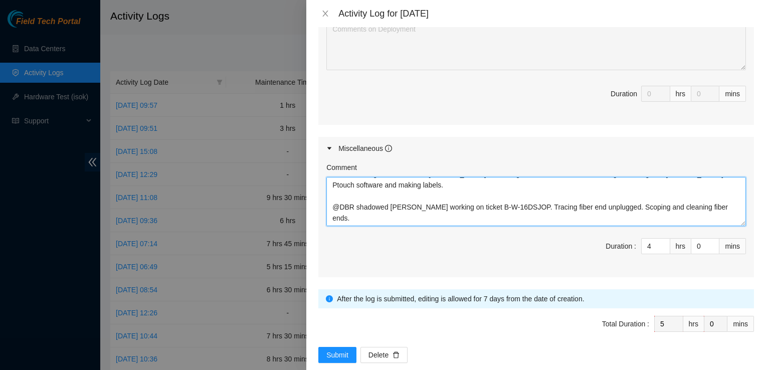
drag, startPoint x: 623, startPoint y: 201, endPoint x: 718, endPoint y: 205, distance: 94.8
click at [718, 205] on textarea "@ TP Training with Yzaak and Matias. Resetting Axis cameras to default settings…" at bounding box center [536, 201] width 420 height 49
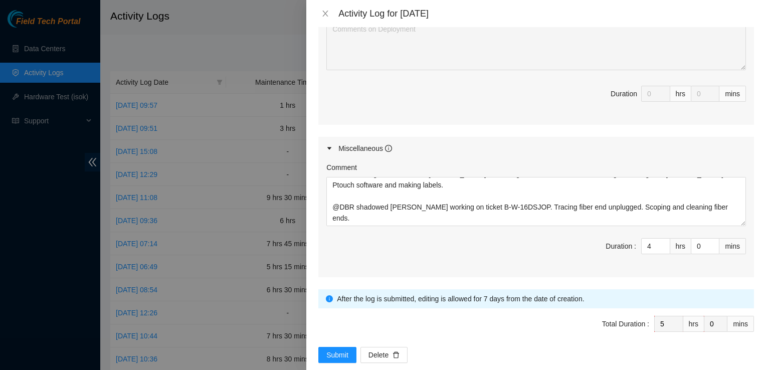
click at [542, 215] on div "Comment @ TP Training with Yzaak and Matias. Resetting Axis cameras to default …" at bounding box center [536, 218] width 436 height 117
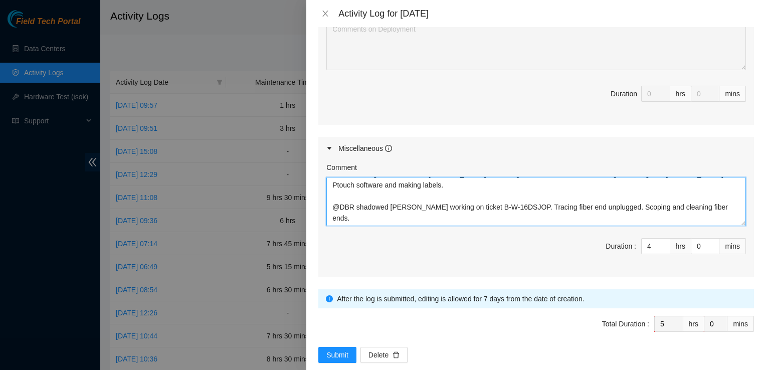
click at [662, 192] on textarea "@ TP Training with Yzaak and Matias. Resetting Axis cameras to default settings…" at bounding box center [536, 201] width 420 height 49
click at [725, 191] on textarea "@ TP Training with Yzaak and Matias. Resetting Axis cameras to default settings…" at bounding box center [536, 201] width 420 height 49
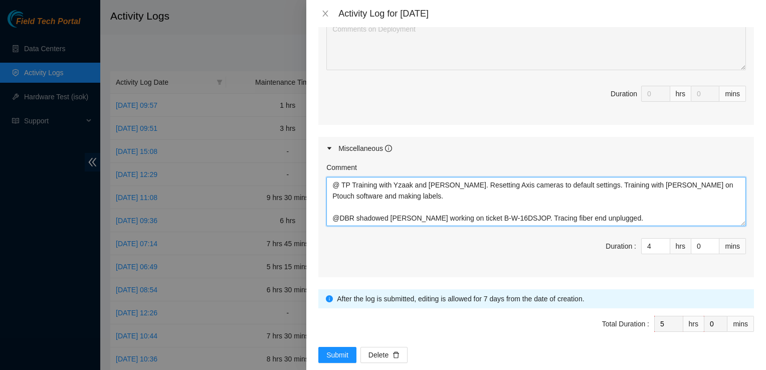
paste textarea "Scope and clean all connectors and optics"
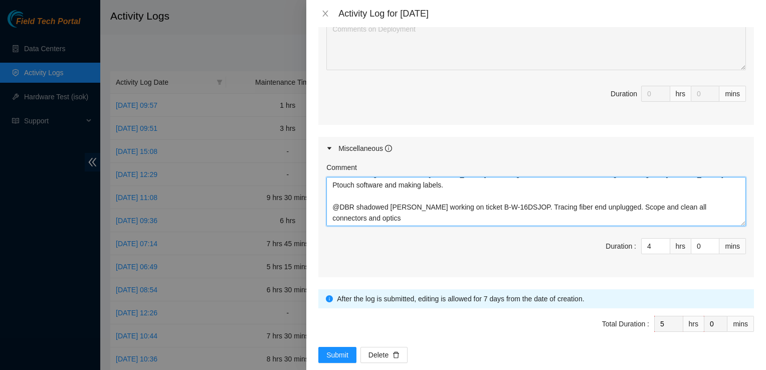
click at [642, 190] on textarea "@ TP Training with Yzaak and Matias. Resetting Axis cameras to default settings…" at bounding box center [536, 201] width 420 height 49
click at [687, 190] on textarea "@ TP Training with Yzaak and Matias. Resetting Axis cameras to default settings…" at bounding box center [536, 201] width 420 height 49
click at [403, 204] on textarea "@ TP Training with Yzaak and Matias. Resetting Axis cameras to default settings…" at bounding box center [536, 201] width 420 height 49
type textarea "@ TP Training with Yzaak and Matias. Resetting Axis cameras to default settings…"
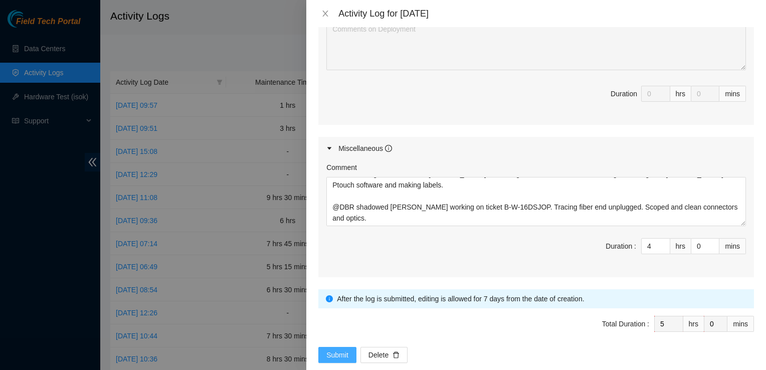
click at [336, 349] on span "Submit" at bounding box center [337, 354] width 22 height 11
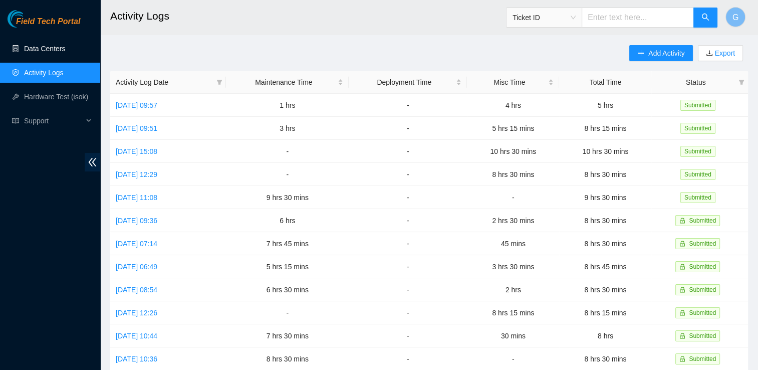
click at [37, 51] on link "Data Centers" at bounding box center [44, 49] width 41 height 8
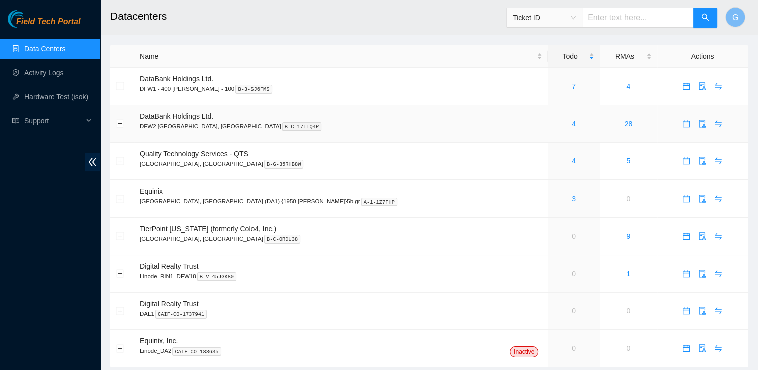
click at [553, 125] on div "4" at bounding box center [573, 123] width 41 height 11
click at [572, 126] on link "4" at bounding box center [574, 124] width 4 height 8
